Goal: Communication & Community: Share content

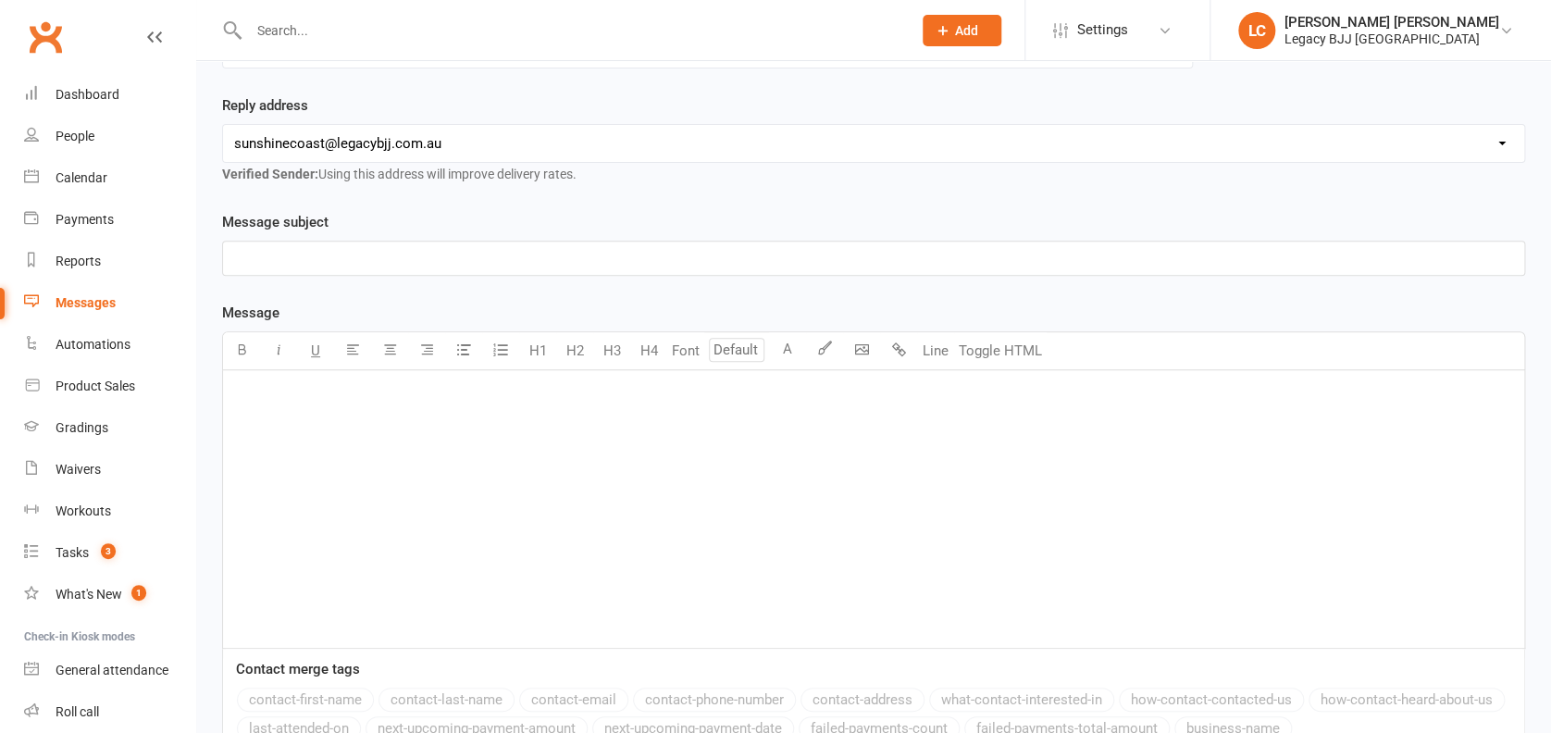
scroll to position [252, 0]
click at [938, 493] on div "﻿" at bounding box center [873, 505] width 1301 height 278
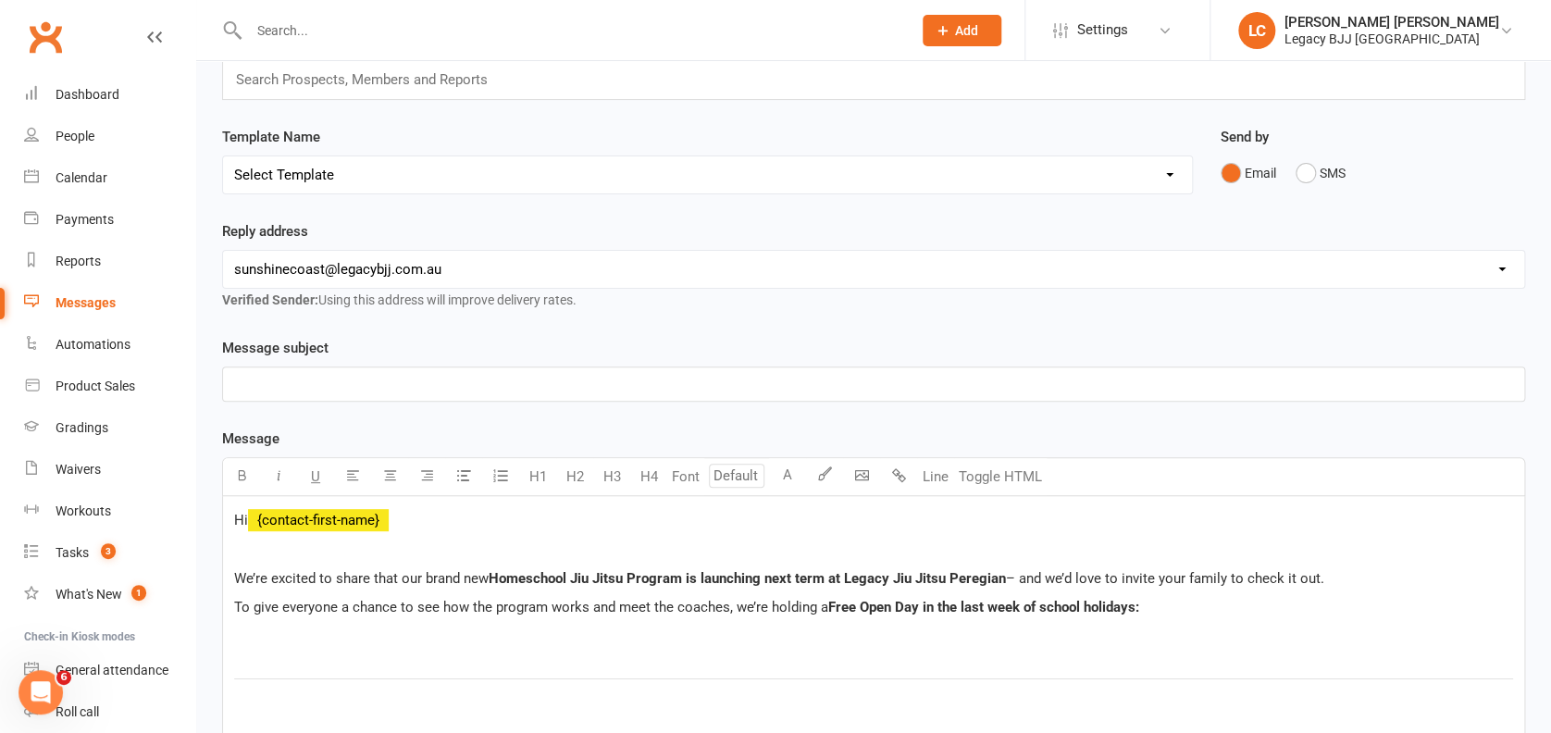
scroll to position [0, 0]
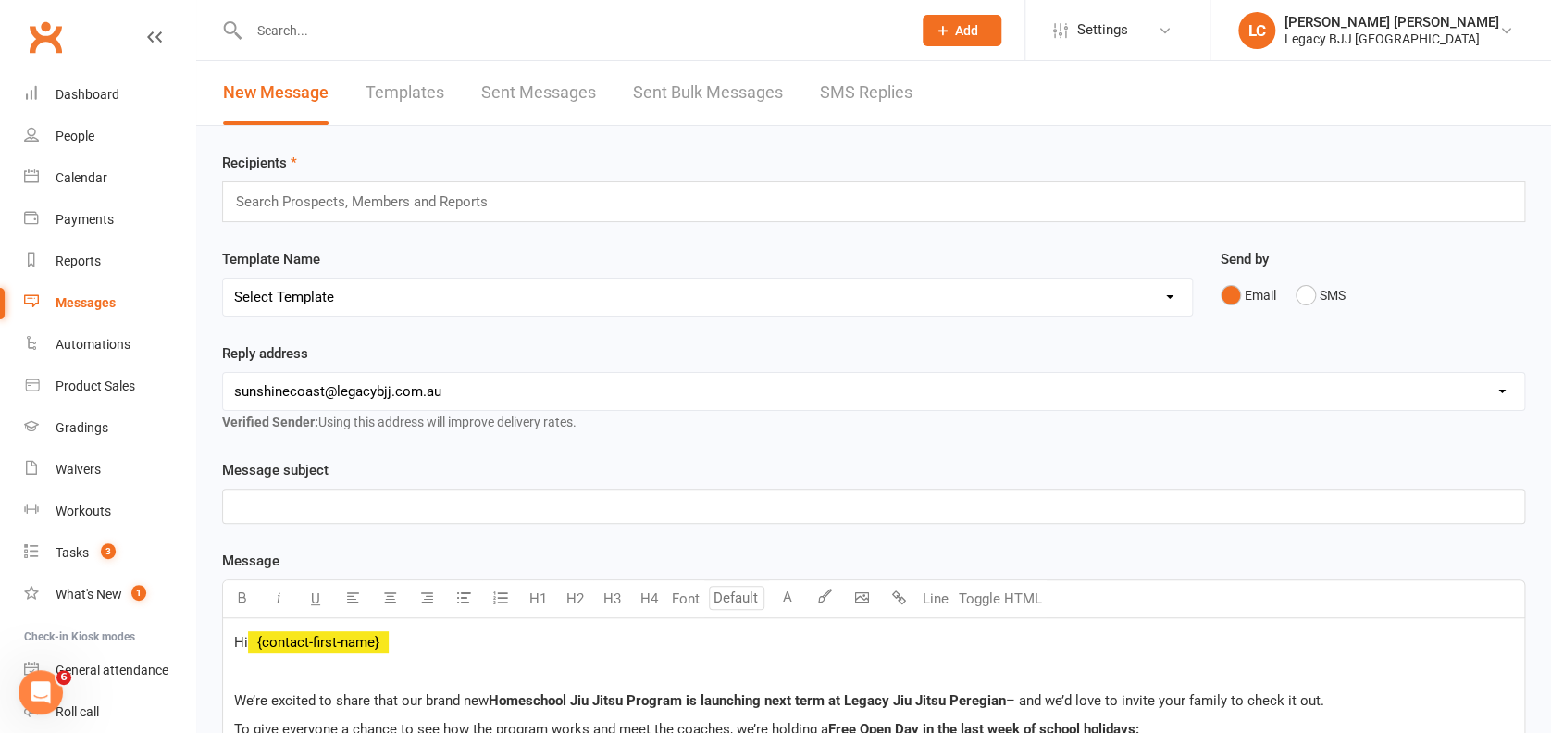
click at [632, 209] on div "Search Prospects, Members and Reports" at bounding box center [873, 201] width 1303 height 41
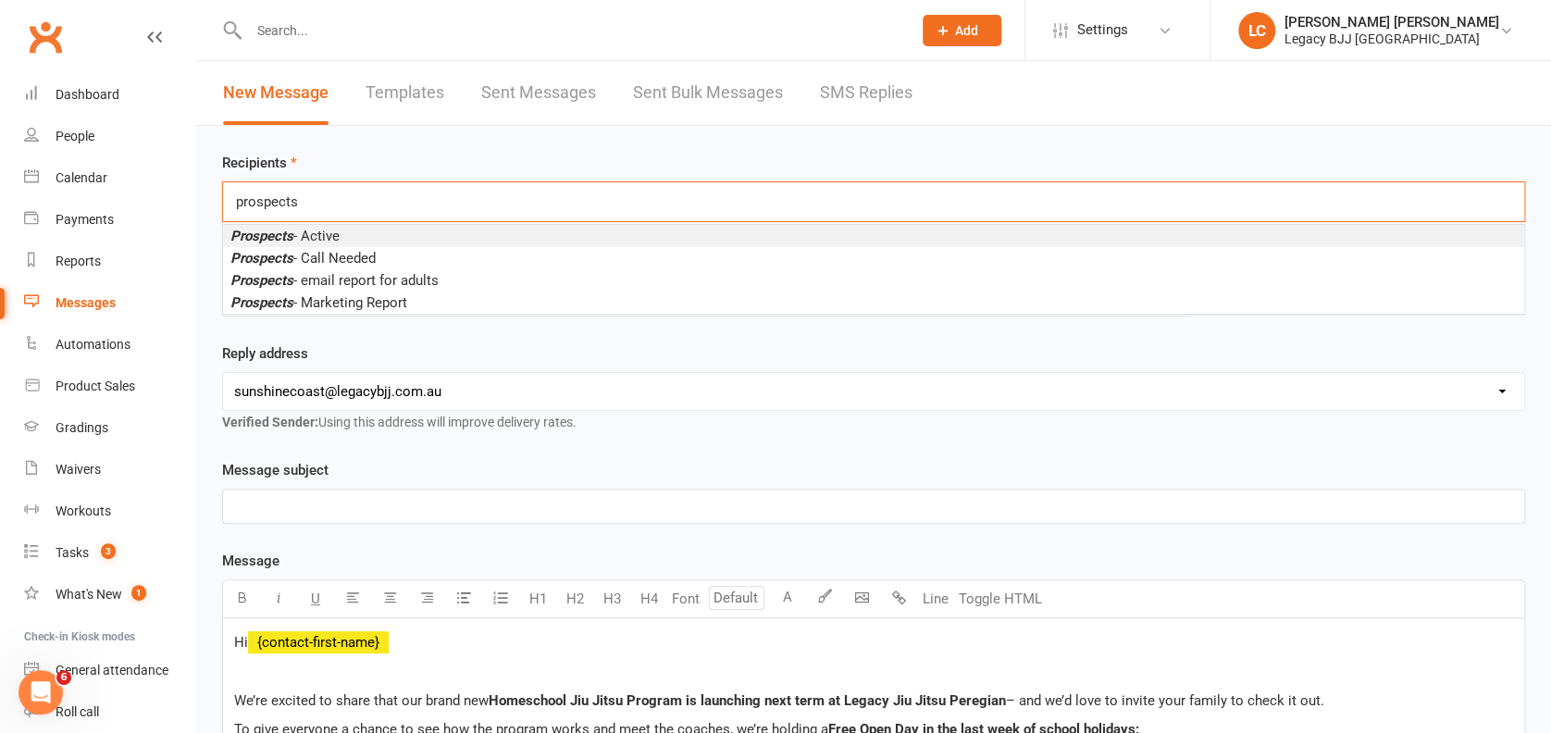
type input "prospects"
click at [501, 232] on li "Prospects - Active" at bounding box center [873, 236] width 1301 height 22
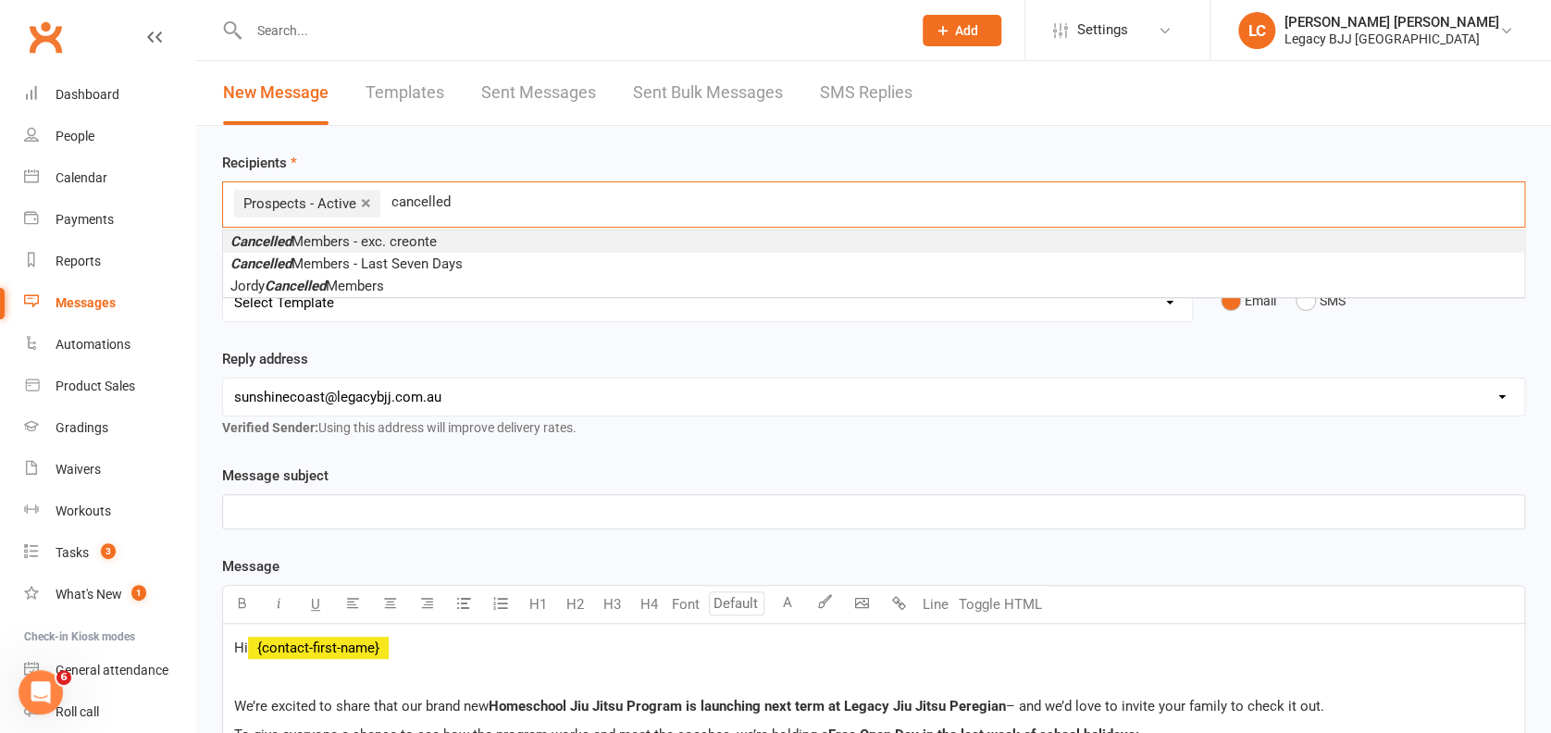
type input "cancelled"
click at [442, 240] on li "Cancelled Members - exc. creonte" at bounding box center [873, 241] width 1301 height 22
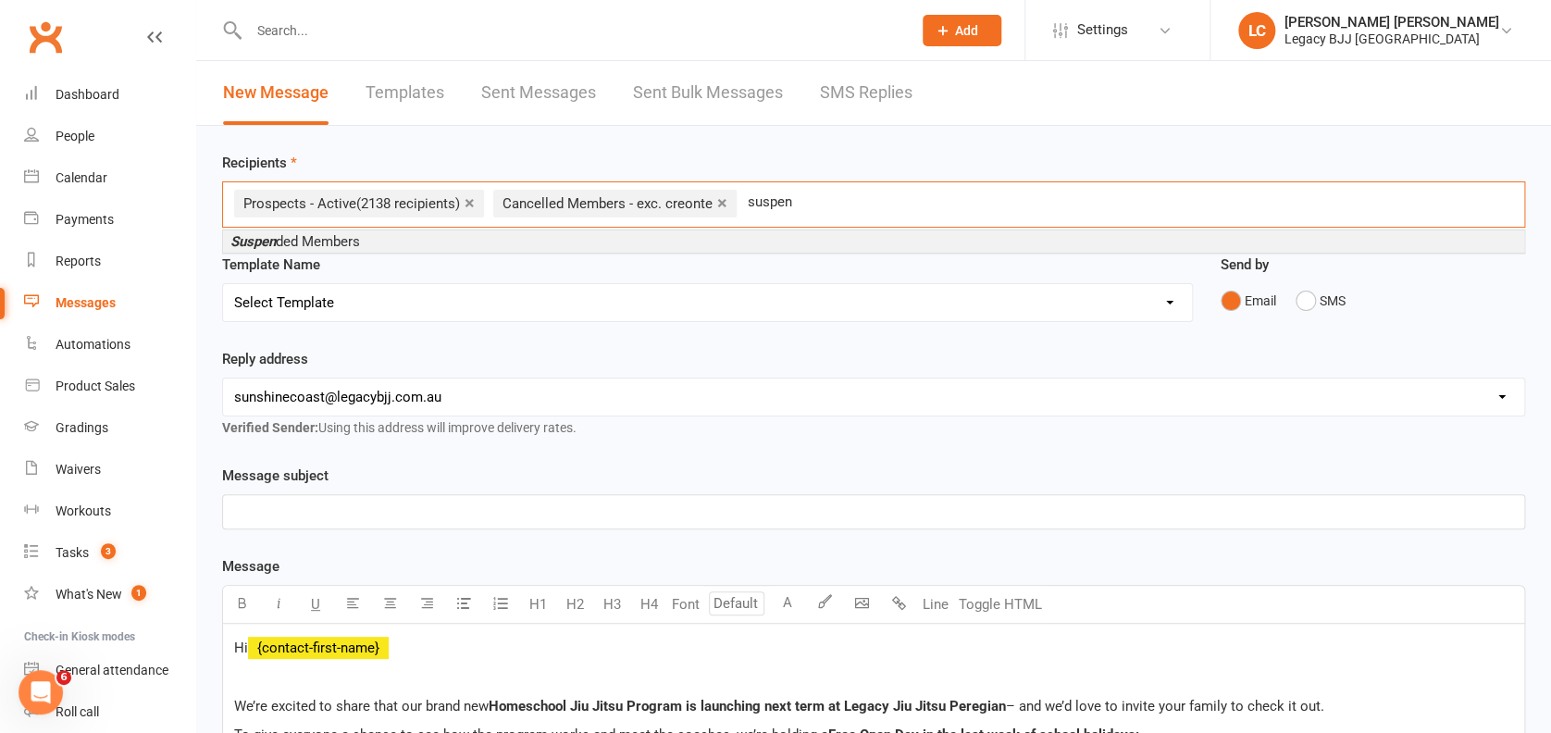
type input "suspen"
click at [405, 237] on li "Suspen ded Members" at bounding box center [873, 241] width 1301 height 22
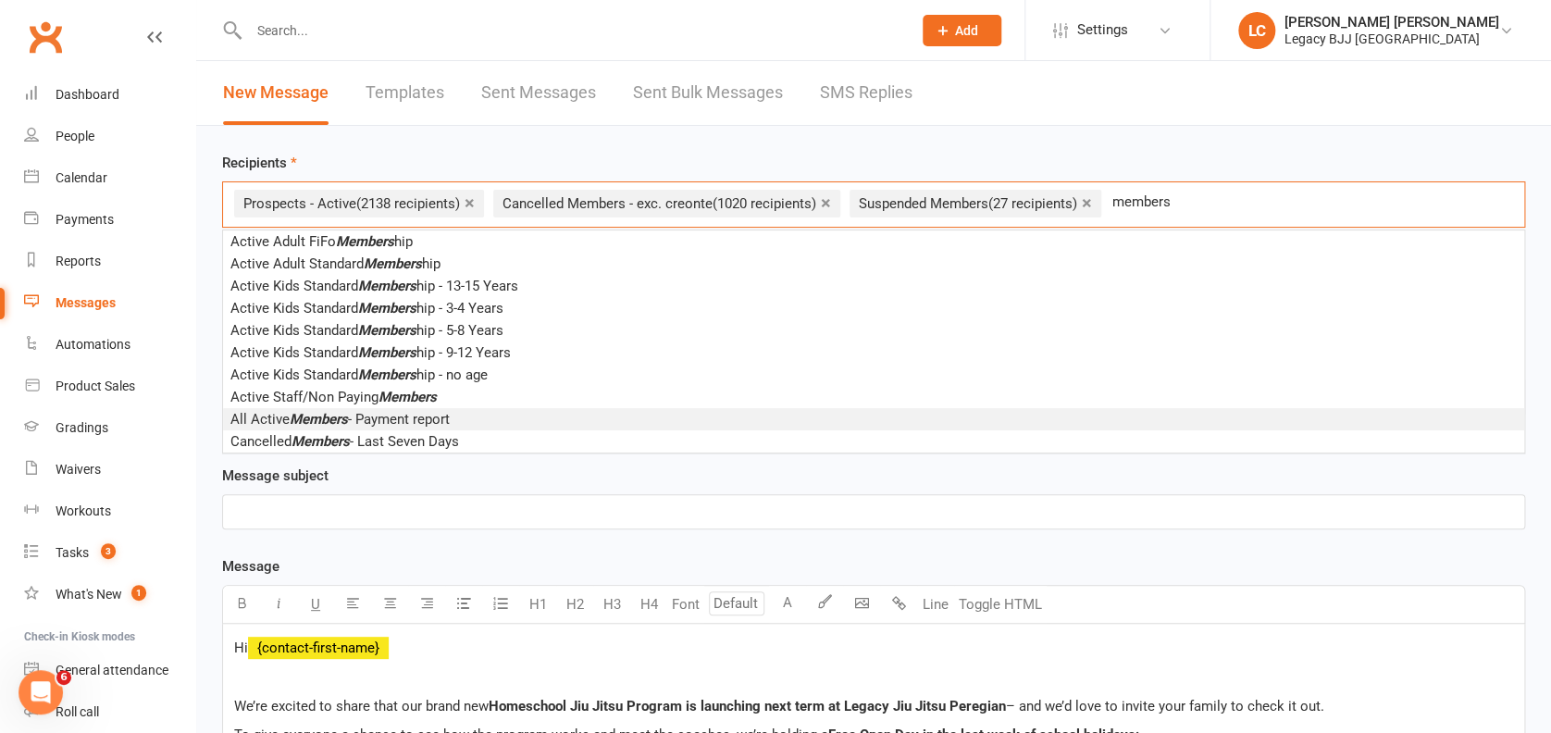
type input "members"
click at [436, 422] on span "All Active Members - Payment report" at bounding box center [339, 419] width 219 height 17
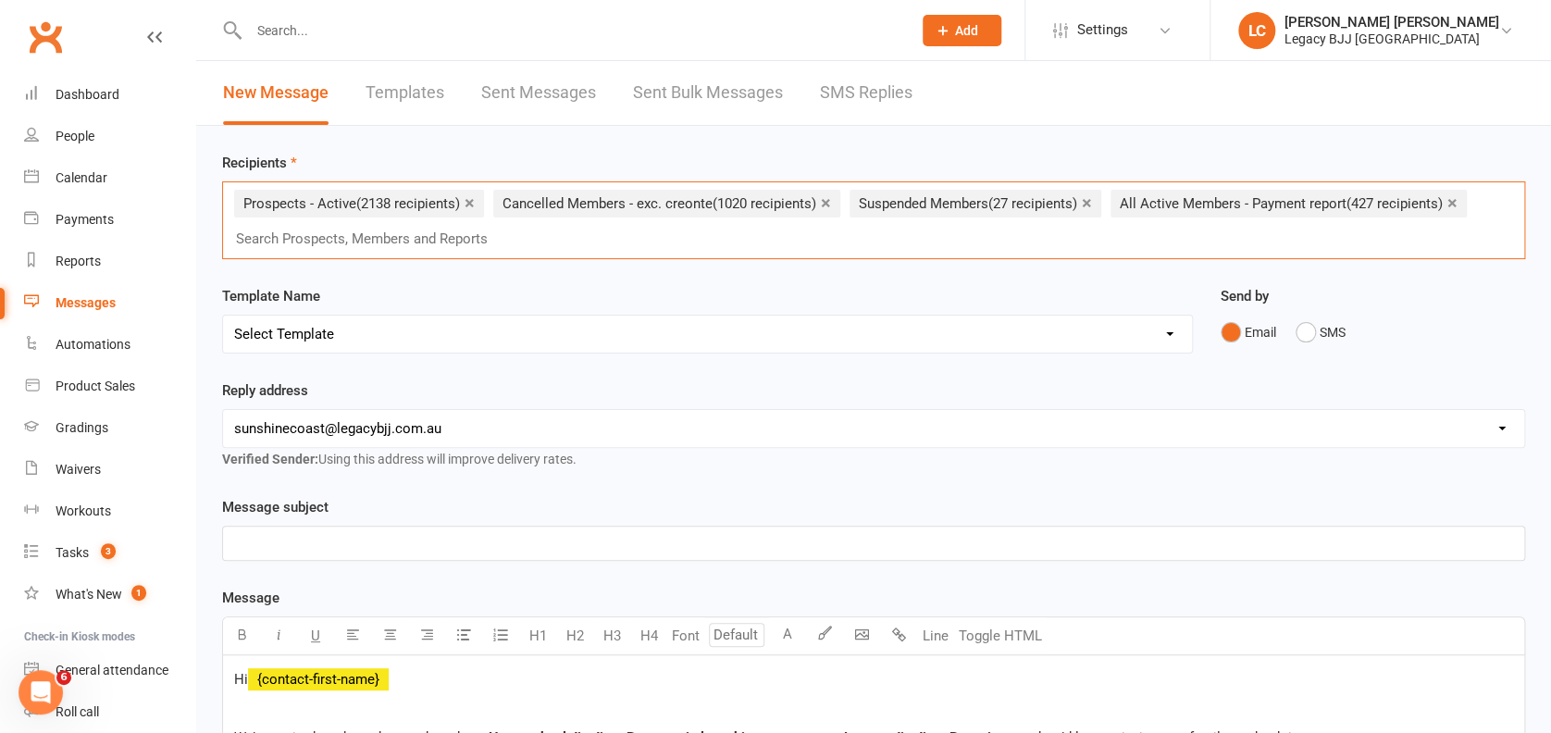
click at [365, 537] on p "﻿" at bounding box center [873, 543] width 1279 height 22
click at [370, 542] on span "Homeschool [PERSON_NAME] – Free Open Day & Term Program Kicking Off Soon!" at bounding box center [489, 543] width 511 height 17
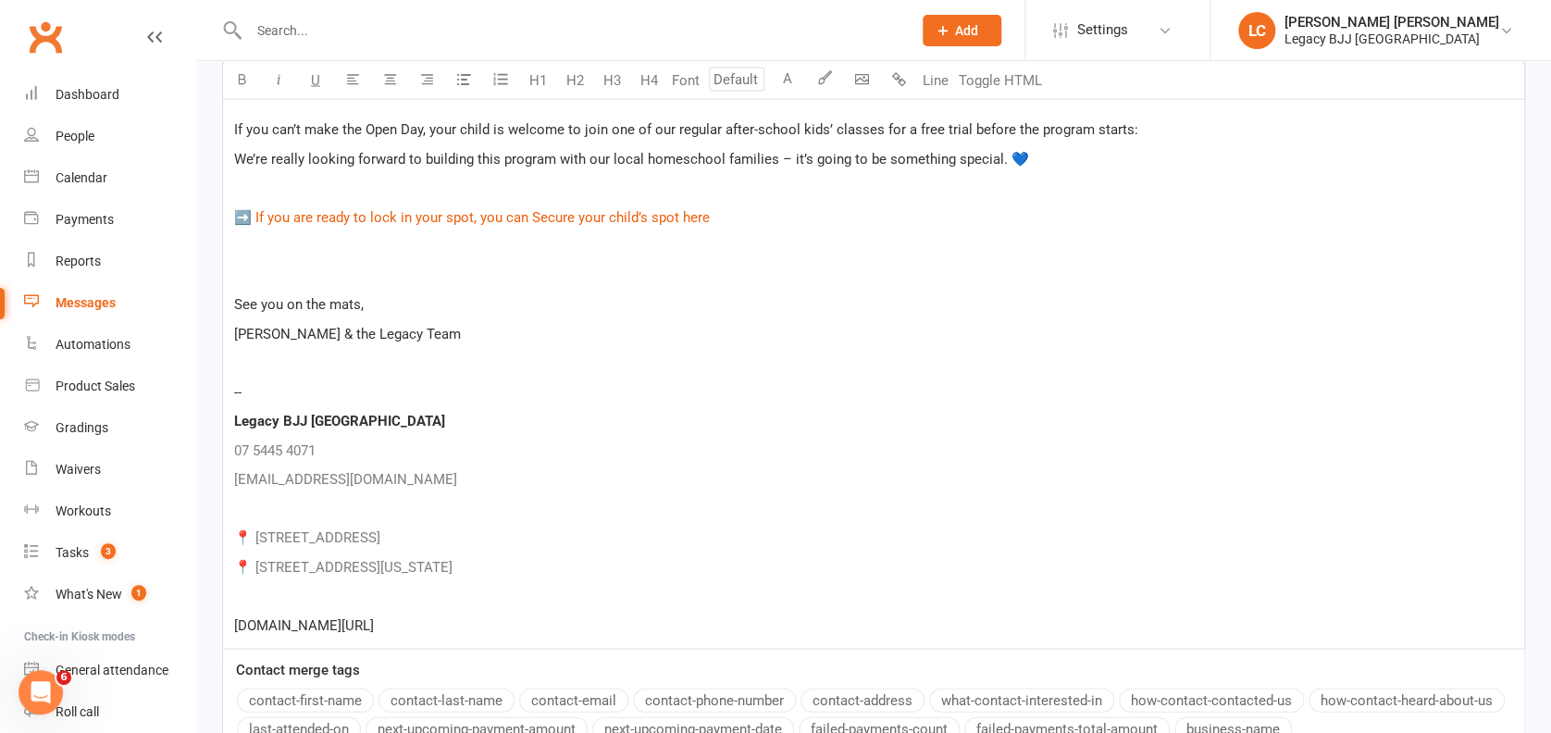
scroll to position [2111, 0]
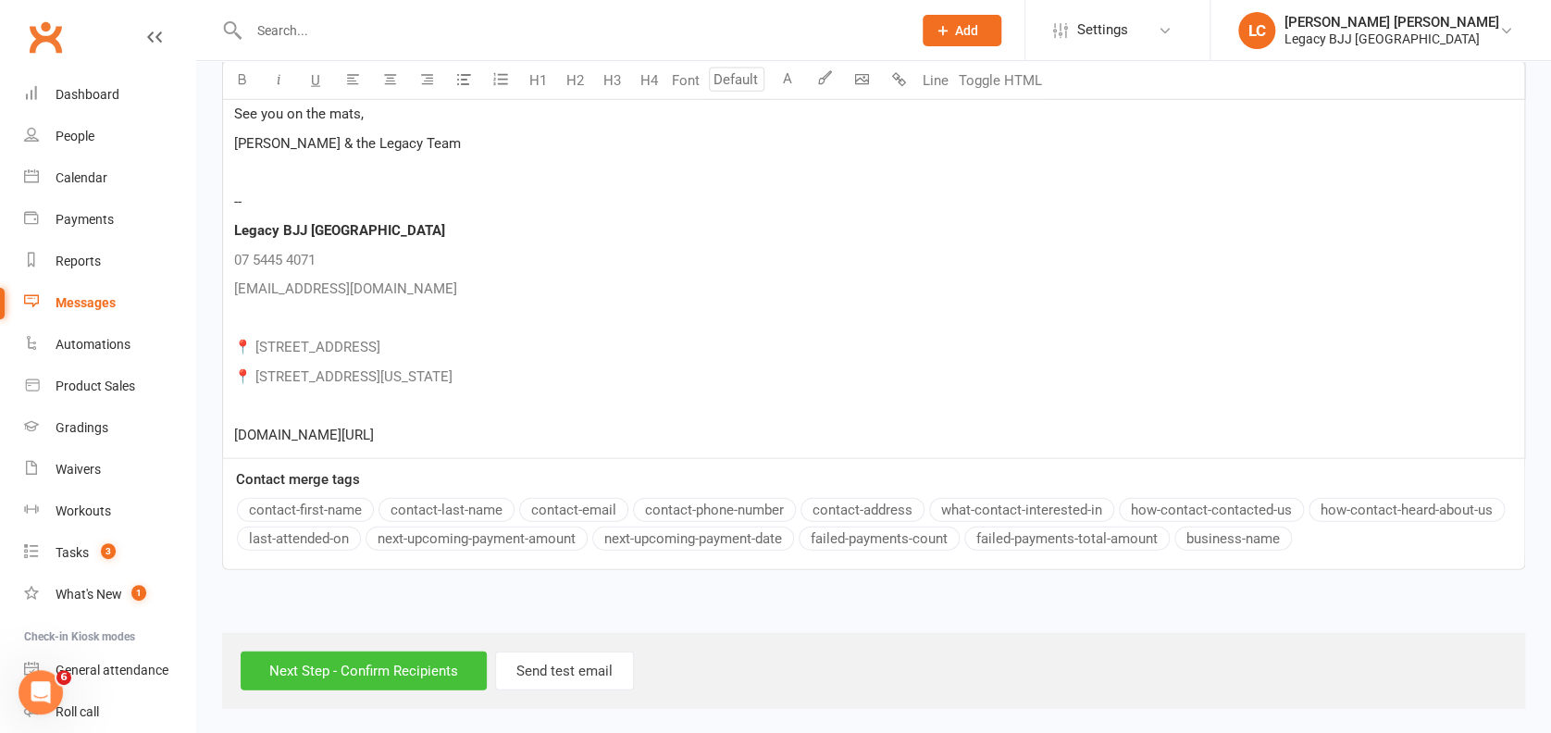
click at [336, 653] on input "Next Step - Confirm Recipients" at bounding box center [364, 670] width 246 height 39
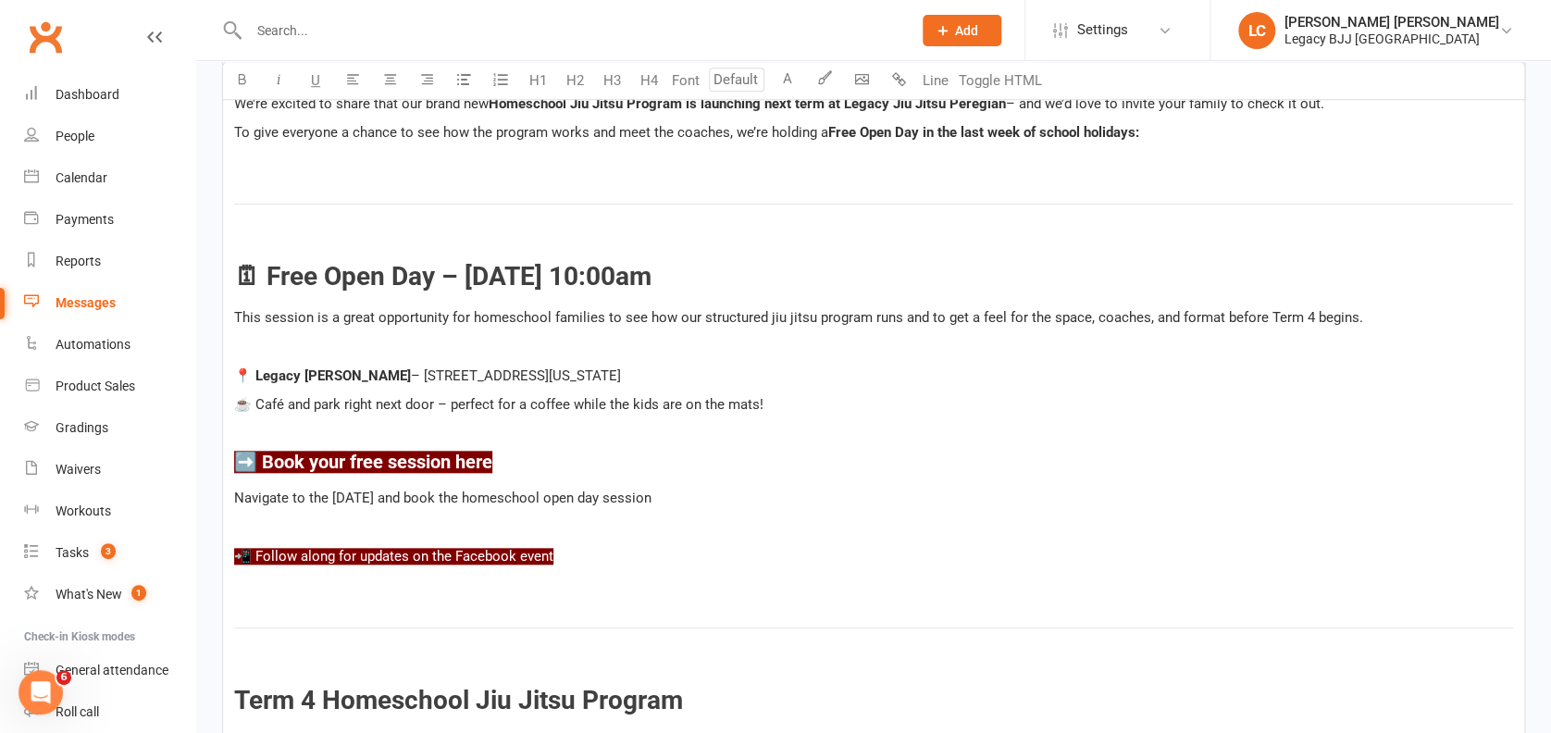
scroll to position [0, 0]
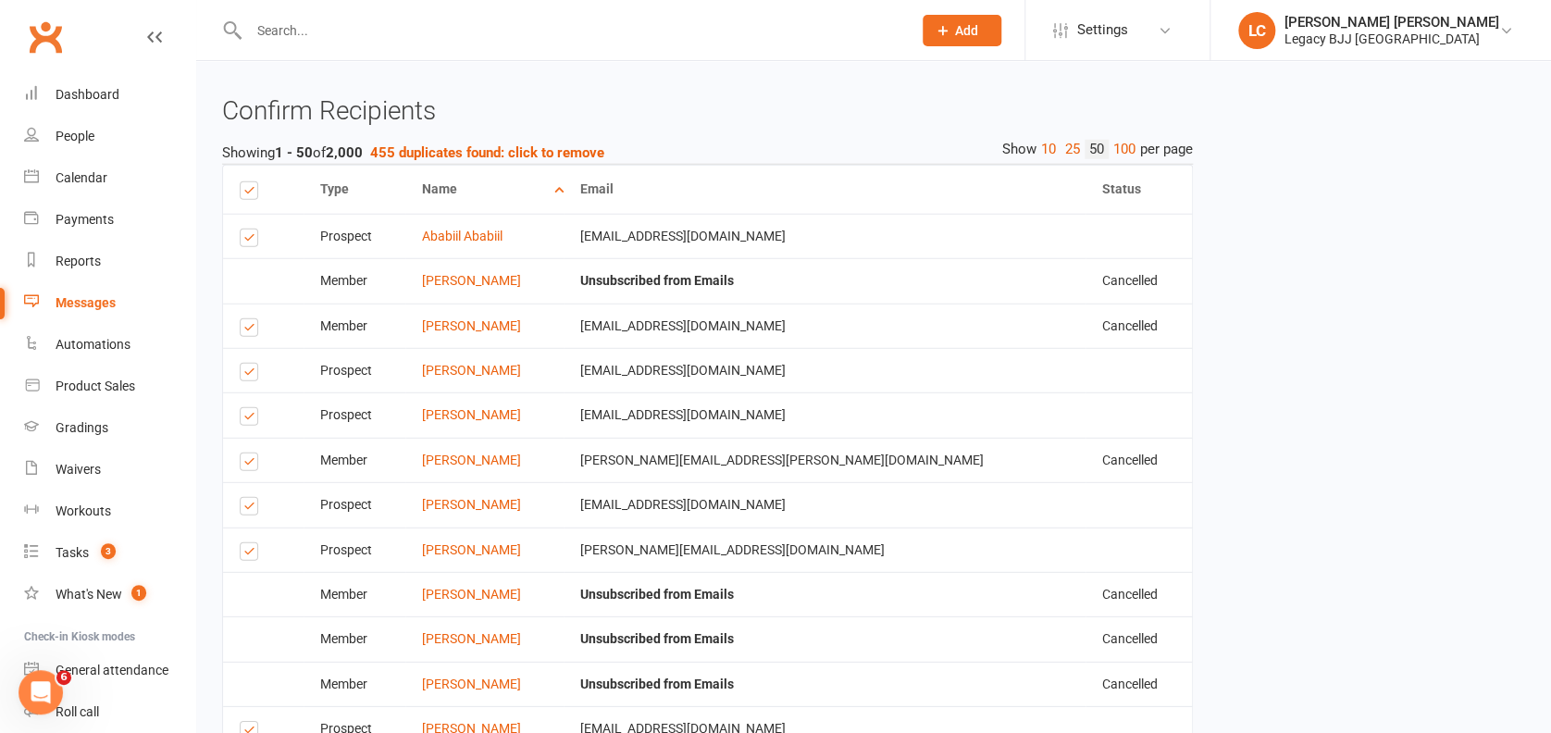
scroll to position [2404, 0]
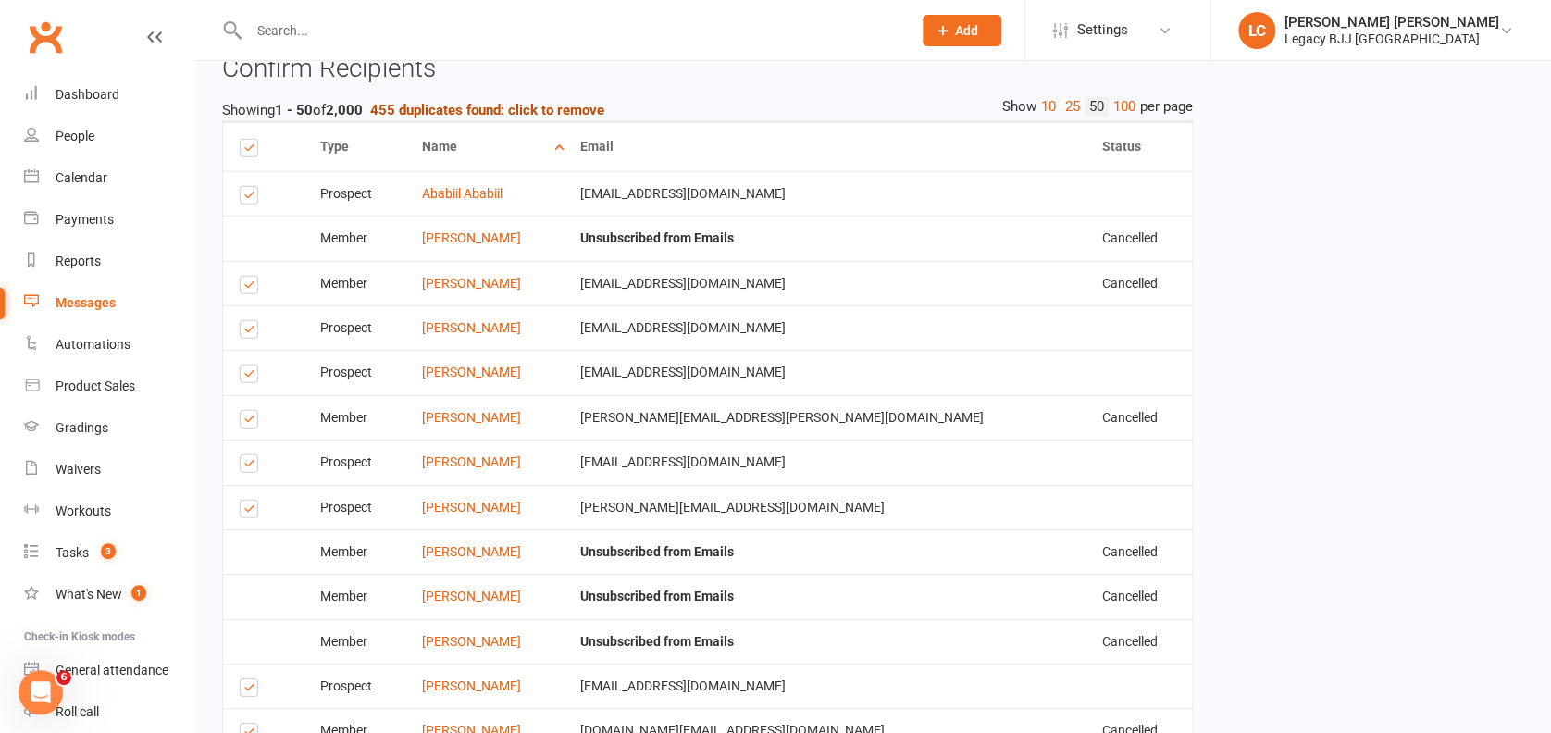
click at [589, 108] on strong "455 duplicates found: click to remove" at bounding box center [487, 110] width 234 height 17
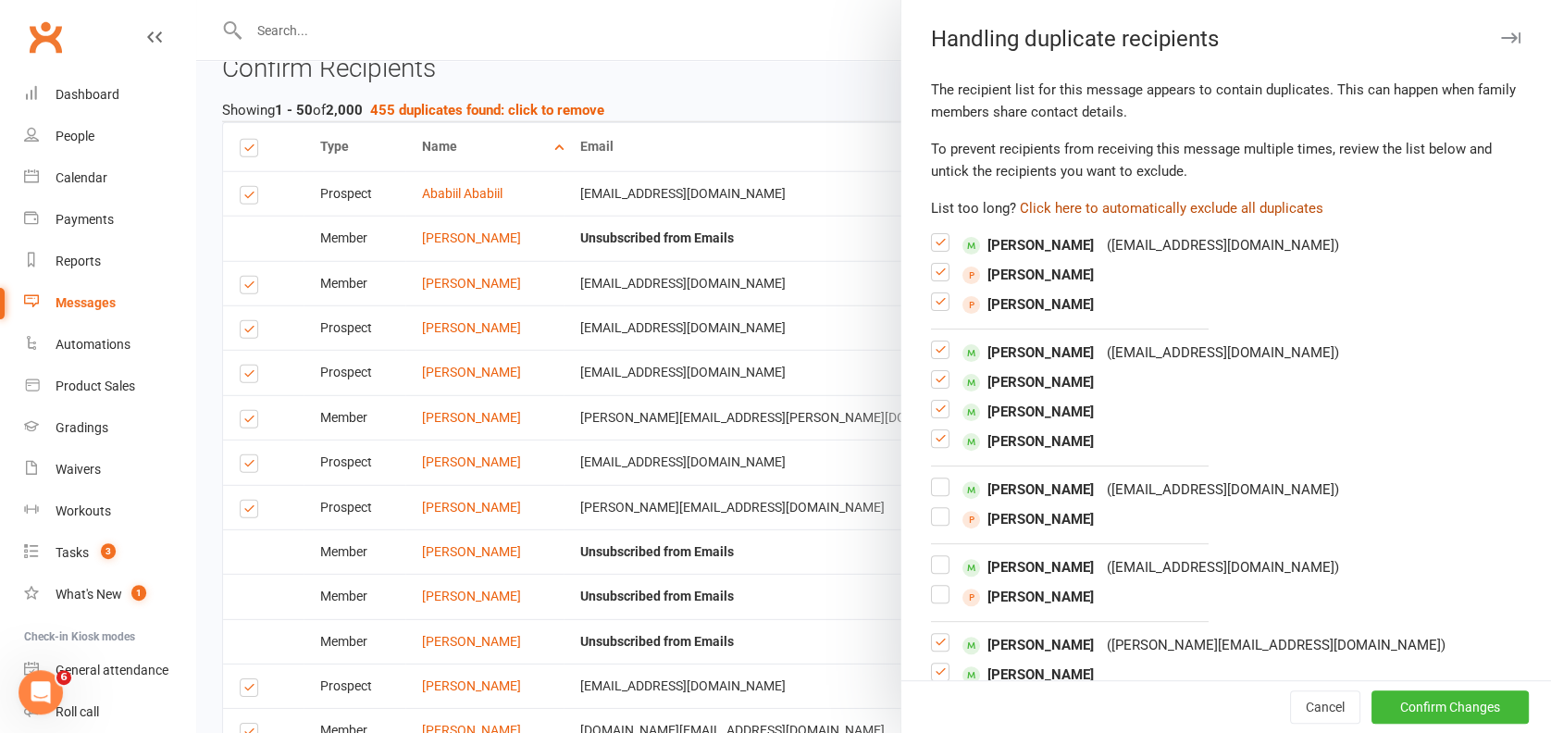
click at [1094, 204] on button "Click here to automatically exclude all duplicates" at bounding box center [1172, 208] width 304 height 22
click at [1434, 712] on button "Confirm Changes" at bounding box center [1449, 706] width 157 height 33
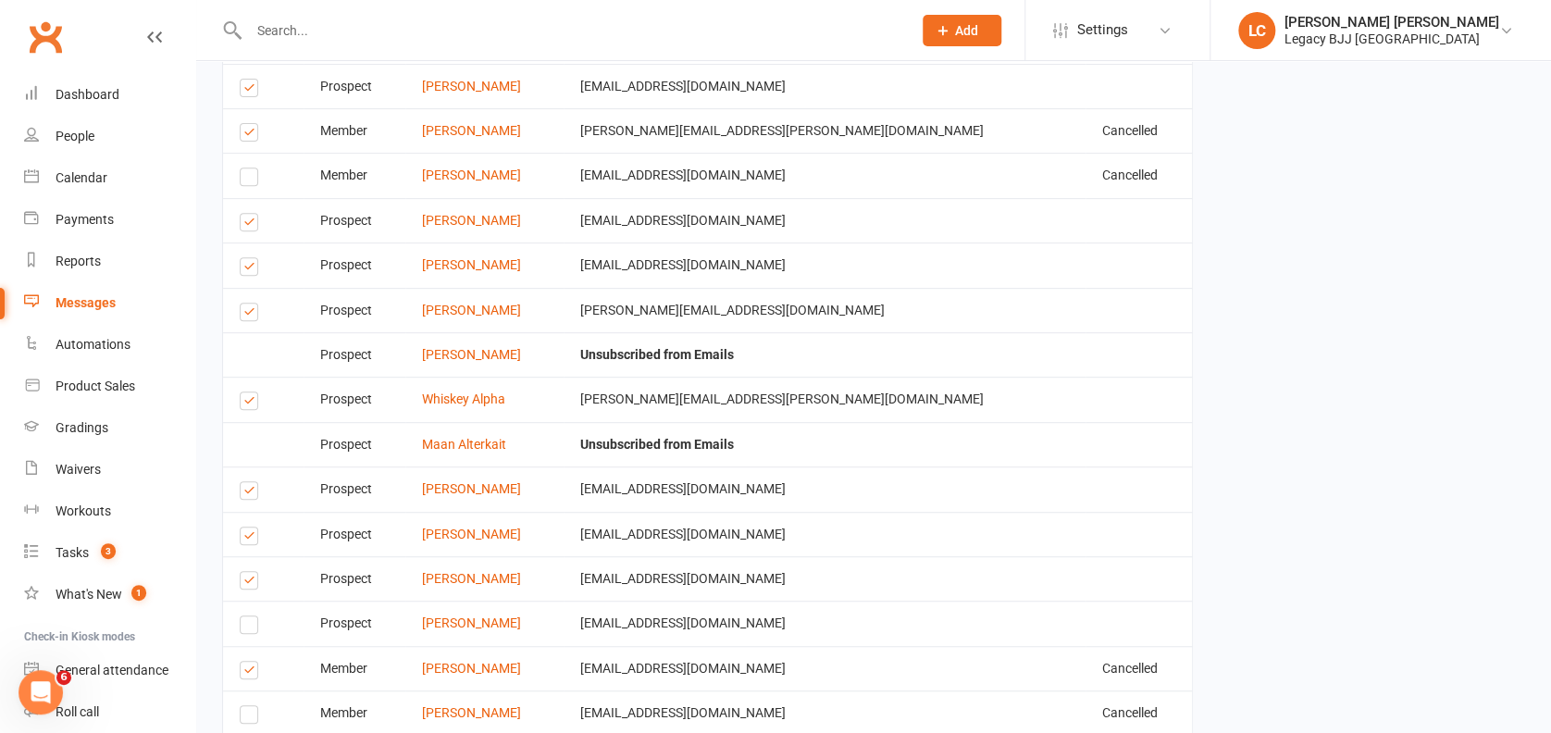
scroll to position [4278, 0]
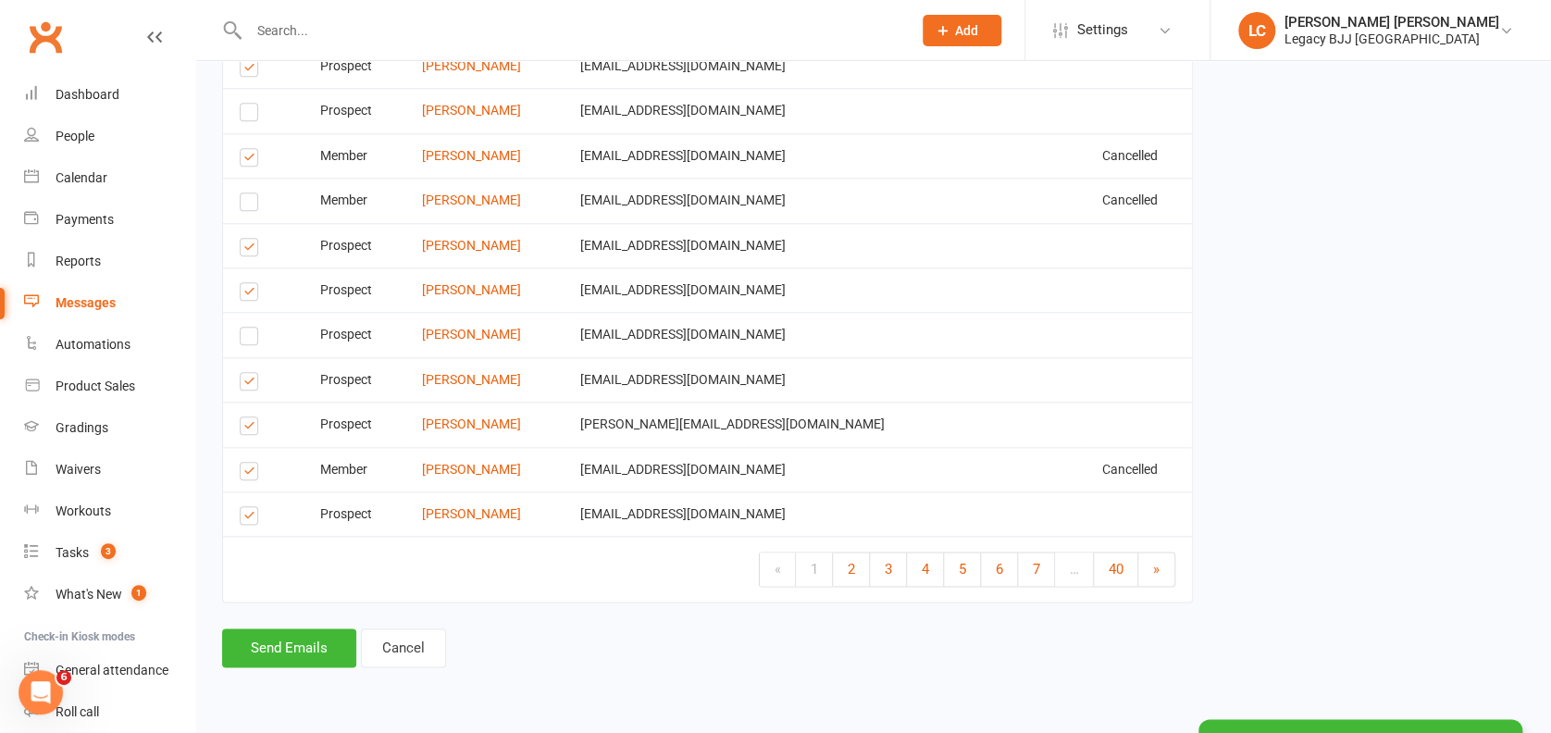
click at [623, 658] on footer "Send Emails Cancel" at bounding box center [707, 647] width 971 height 39
click at [261, 652] on button "Send Emails" at bounding box center [289, 647] width 134 height 39
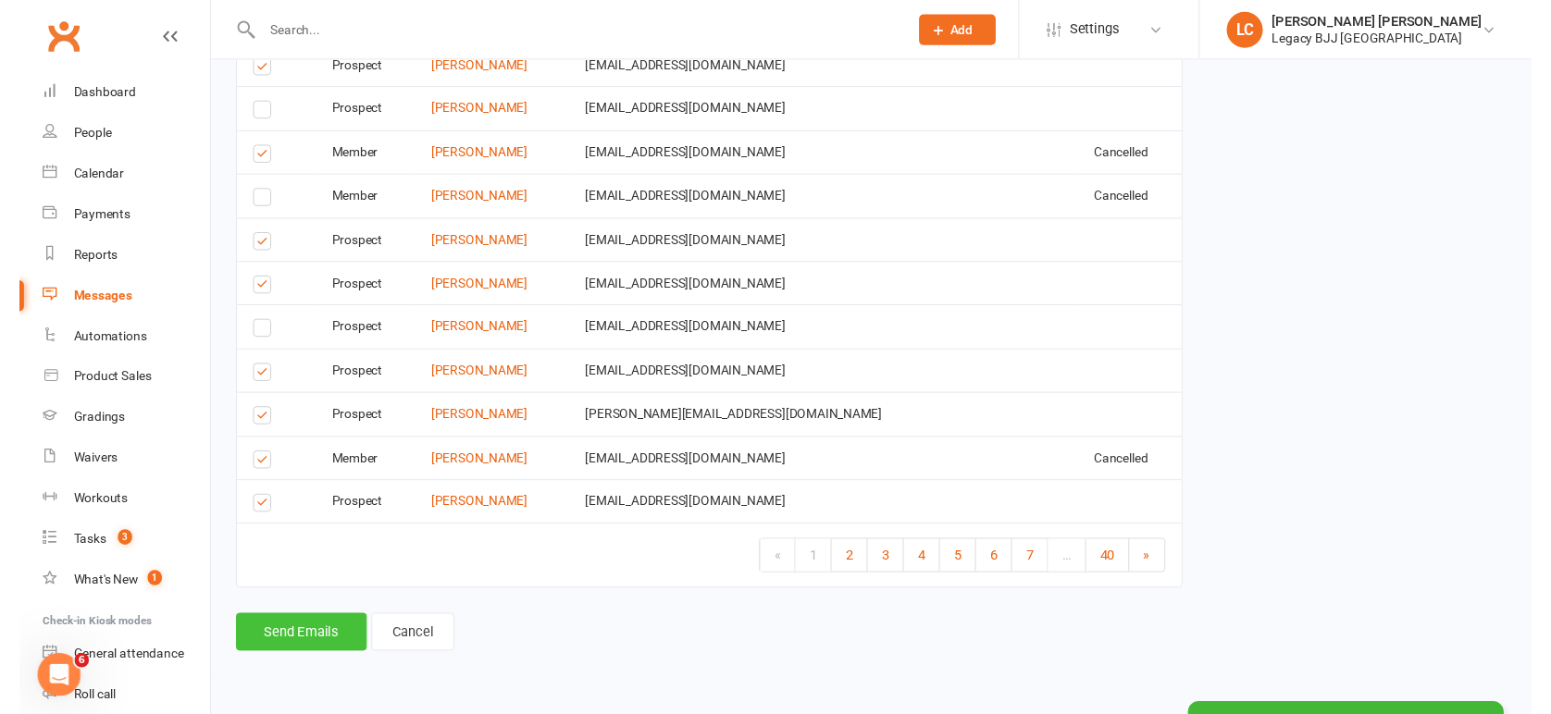
scroll to position [4270, 0]
